Goal: Find specific fact: Find specific fact

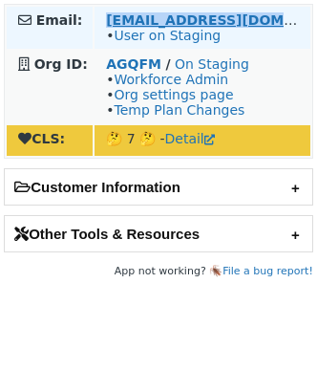
drag, startPoint x: 262, startPoint y: 19, endPoint x: 105, endPoint y: 19, distance: 156.8
click at [105, 19] on td "system@publitas.com • User on Staging" at bounding box center [203, 28] width 216 height 42
copy strong "system@publitas.com"
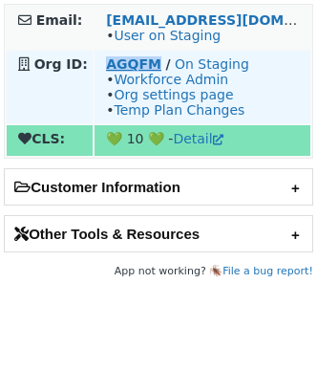
copy strong "AGQFM"
drag, startPoint x: 103, startPoint y: 68, endPoint x: 153, endPoint y: 68, distance: 49.7
click at [153, 68] on td "AGQFM / On Staging • Workforce Admin • Org settings page • Temp Plan Changes" at bounding box center [203, 87] width 216 height 73
